Goal: Task Accomplishment & Management: Complete application form

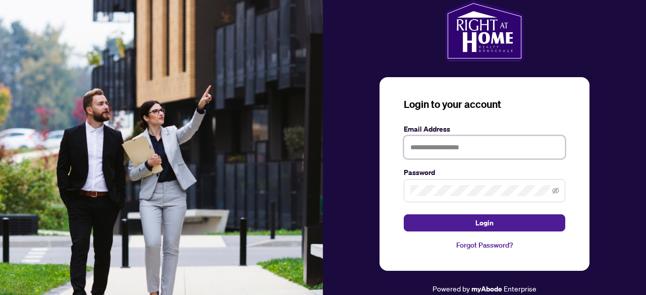
click at [476, 145] on input "text" at bounding box center [485, 147] width 162 height 23
type input "**********"
click at [404, 215] on button "Login" at bounding box center [485, 223] width 162 height 17
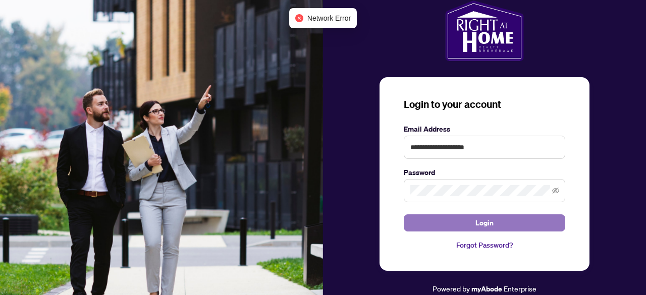
click at [476, 226] on span "Login" at bounding box center [484, 223] width 18 height 16
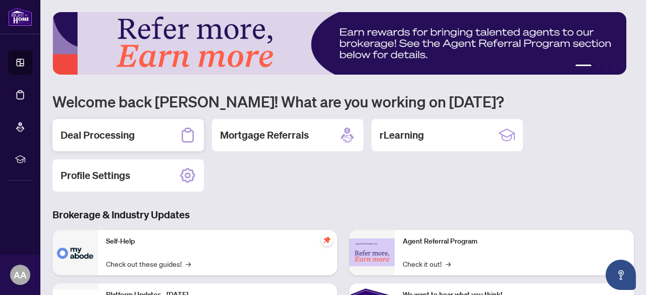
click at [131, 138] on h2 "Deal Processing" at bounding box center [98, 135] width 74 height 14
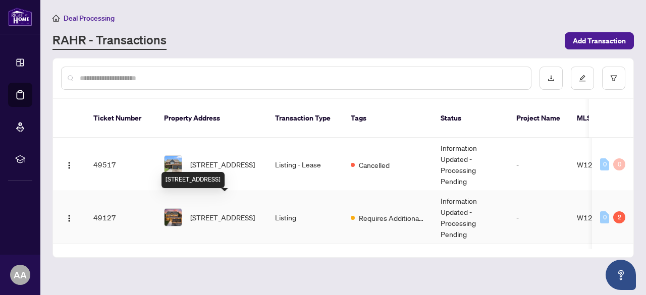
click at [232, 216] on span "[STREET_ADDRESS]" at bounding box center [222, 217] width 65 height 11
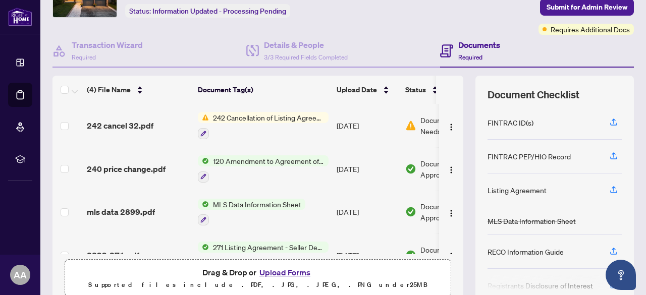
scroll to position [65, 0]
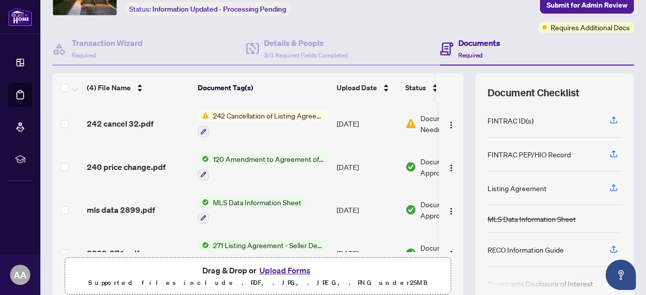
click at [257, 114] on span "242 Cancellation of Listing Agreement - Authority to Offer for Sale" at bounding box center [269, 115] width 120 height 11
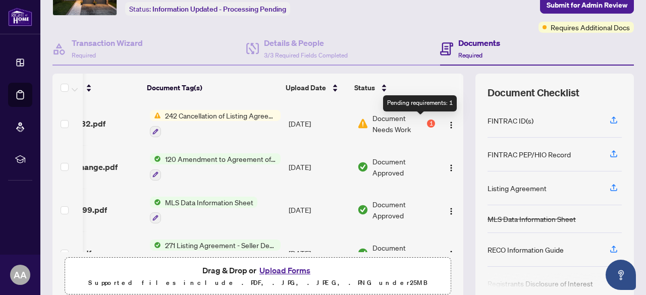
click at [427, 120] on div "1" at bounding box center [431, 124] width 8 height 8
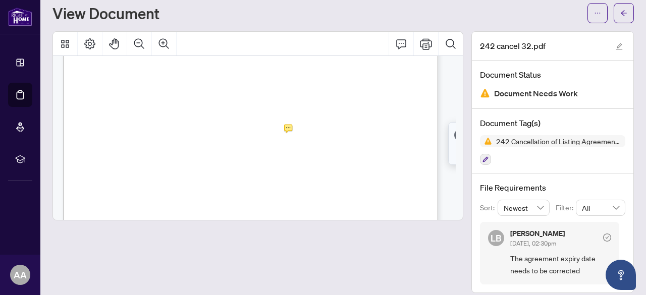
scroll to position [79, 0]
click at [420, 46] on icon "Print" at bounding box center [426, 43] width 12 height 11
click at [623, 17] on button "button" at bounding box center [624, 13] width 20 height 20
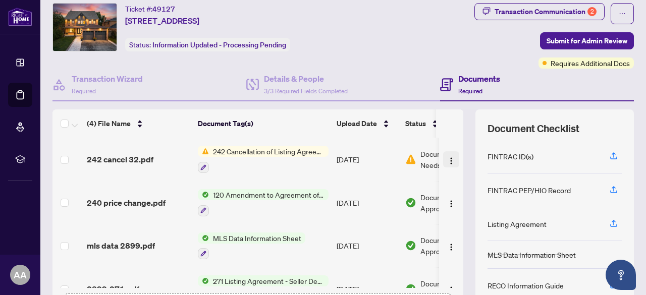
click at [443, 157] on button "button" at bounding box center [451, 159] width 16 height 16
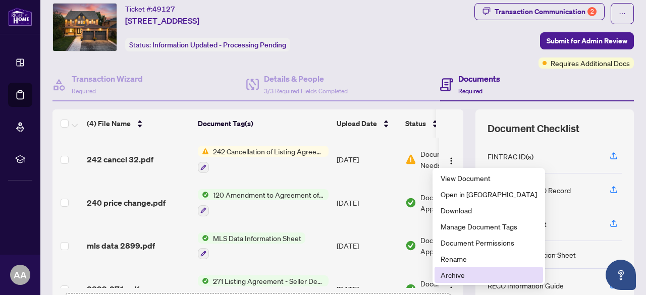
click at [471, 277] on span "Archive" at bounding box center [489, 275] width 96 height 11
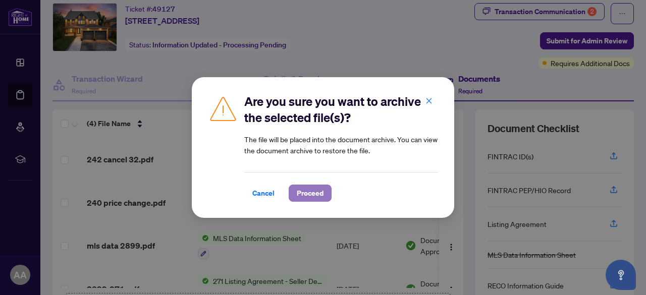
click at [307, 191] on span "Proceed" at bounding box center [310, 193] width 27 height 16
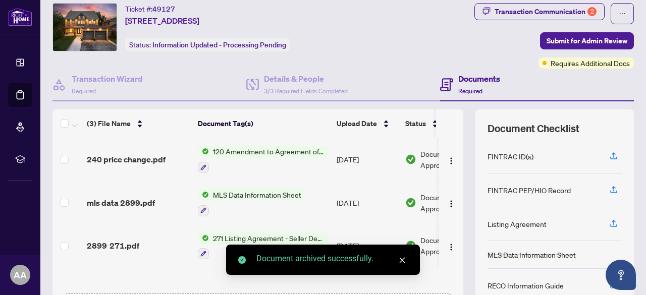
scroll to position [141, 0]
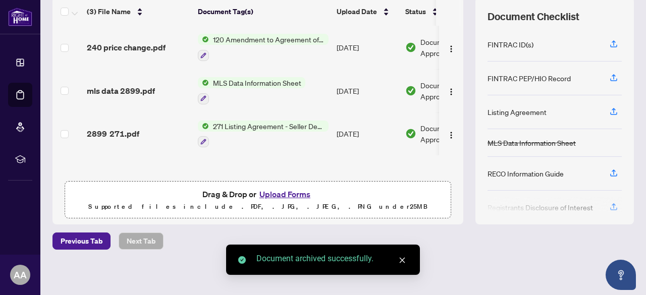
click at [298, 192] on button "Upload Forms" at bounding box center [284, 194] width 57 height 13
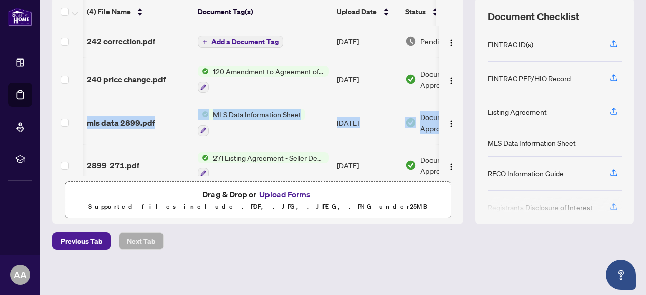
scroll to position [0, 59]
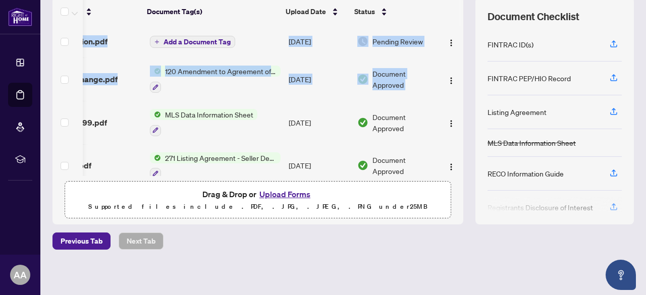
drag, startPoint x: 452, startPoint y: 93, endPoint x: 454, endPoint y: 153, distance: 59.6
click at [454, 153] on div "242 correction.pdf Add a Document Tag [DATE] Pending Review 240 price change.pd…" at bounding box center [257, 101] width 411 height 150
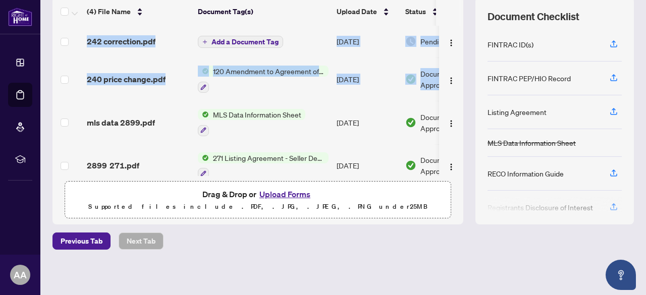
click at [436, 223] on div "Deal Processing / View Transaction Transaction saved a few seconds ago Ticket #…" at bounding box center [343, 78] width 590 height 414
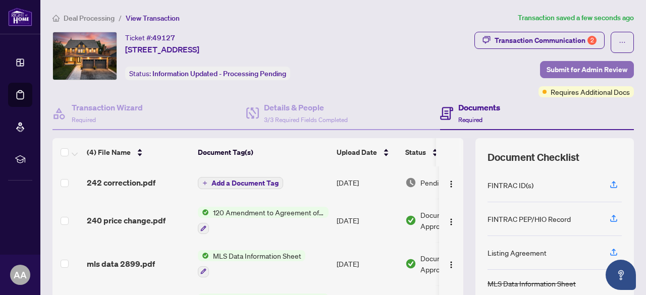
click at [568, 70] on span "Submit for Admin Review" at bounding box center [587, 70] width 81 height 16
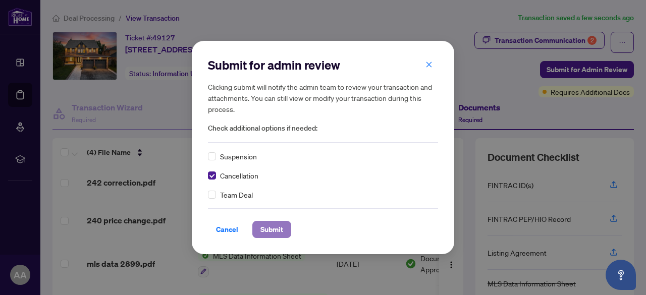
click at [273, 230] on span "Submit" at bounding box center [271, 230] width 23 height 16
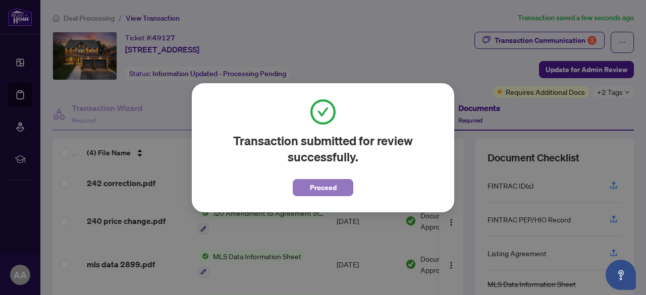
click at [331, 186] on span "Proceed" at bounding box center [323, 188] width 27 height 16
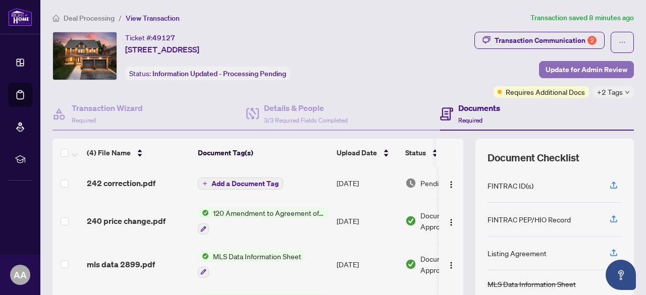
click at [547, 68] on span "Update for Admin Review" at bounding box center [587, 70] width 82 height 16
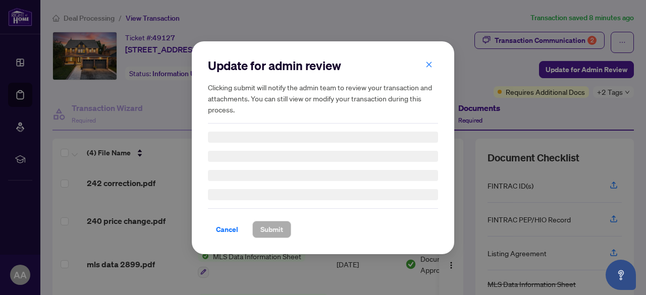
drag, startPoint x: 644, startPoint y: 35, endPoint x: 646, endPoint y: 153, distance: 118.1
click at [646, 153] on div "Update for admin review Clicking submit will notify the admin team to review yo…" at bounding box center [323, 147] width 646 height 295
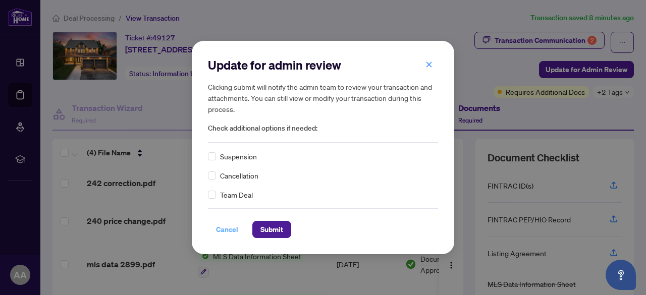
click at [224, 231] on span "Cancel" at bounding box center [227, 230] width 22 height 16
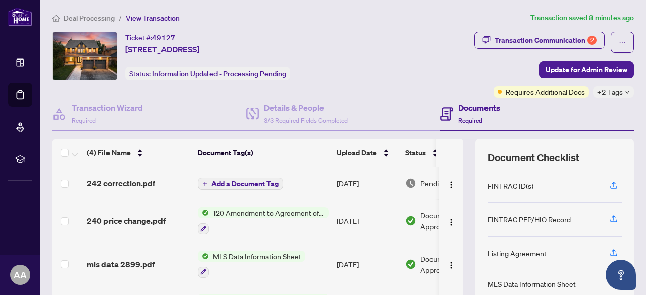
scroll to position [141, 0]
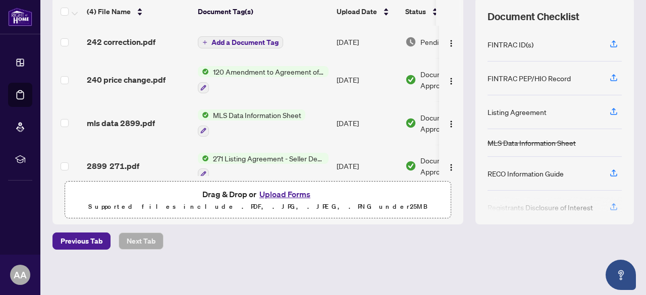
click at [285, 192] on button "Upload Forms" at bounding box center [284, 194] width 57 height 13
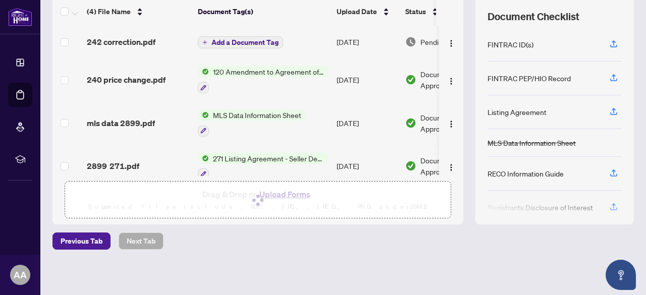
scroll to position [0, 0]
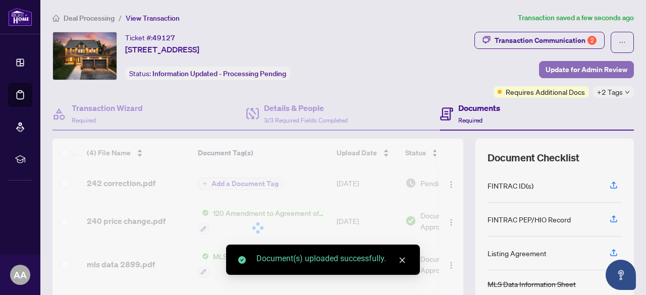
click at [566, 67] on span "Update for Admin Review" at bounding box center [587, 70] width 82 height 16
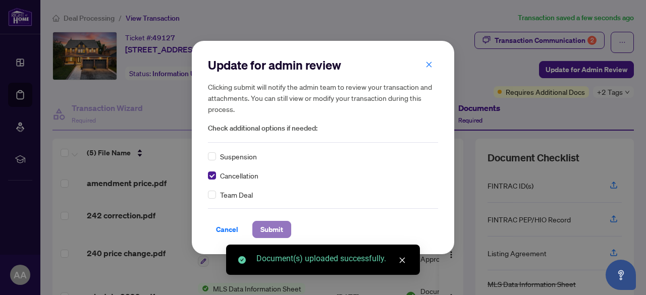
click at [263, 225] on span "Submit" at bounding box center [271, 230] width 23 height 16
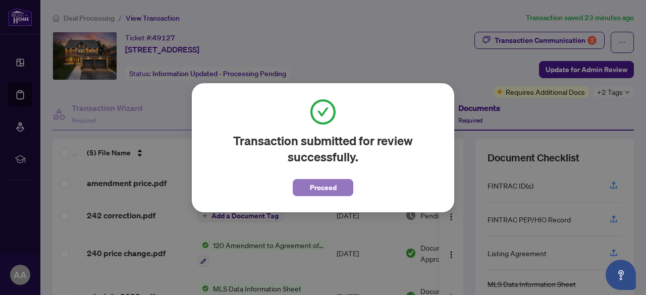
click at [324, 187] on span "Proceed" at bounding box center [323, 188] width 27 height 16
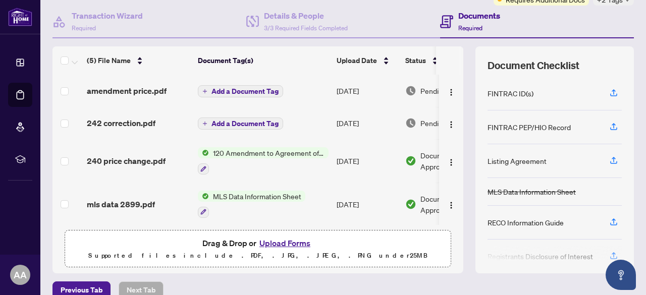
scroll to position [95, 0]
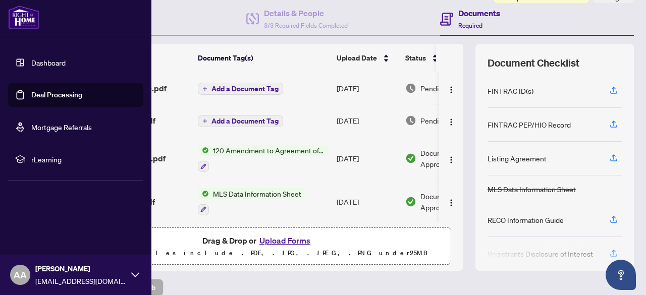
click at [72, 93] on link "Deal Processing" at bounding box center [56, 94] width 51 height 9
